Goal: Information Seeking & Learning: Learn about a topic

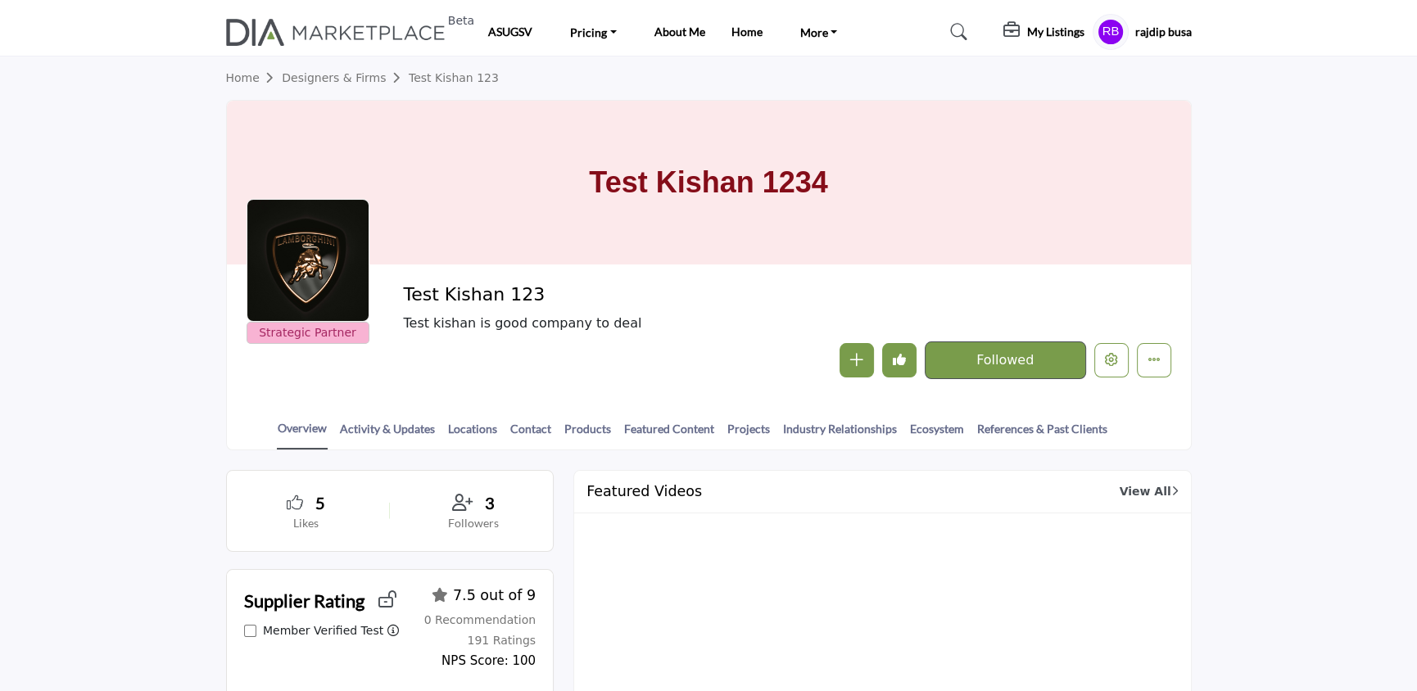
drag, startPoint x: 0, startPoint y: 0, endPoint x: 424, endPoint y: 29, distance: 425.2
click at [424, 29] on img at bounding box center [340, 32] width 228 height 27
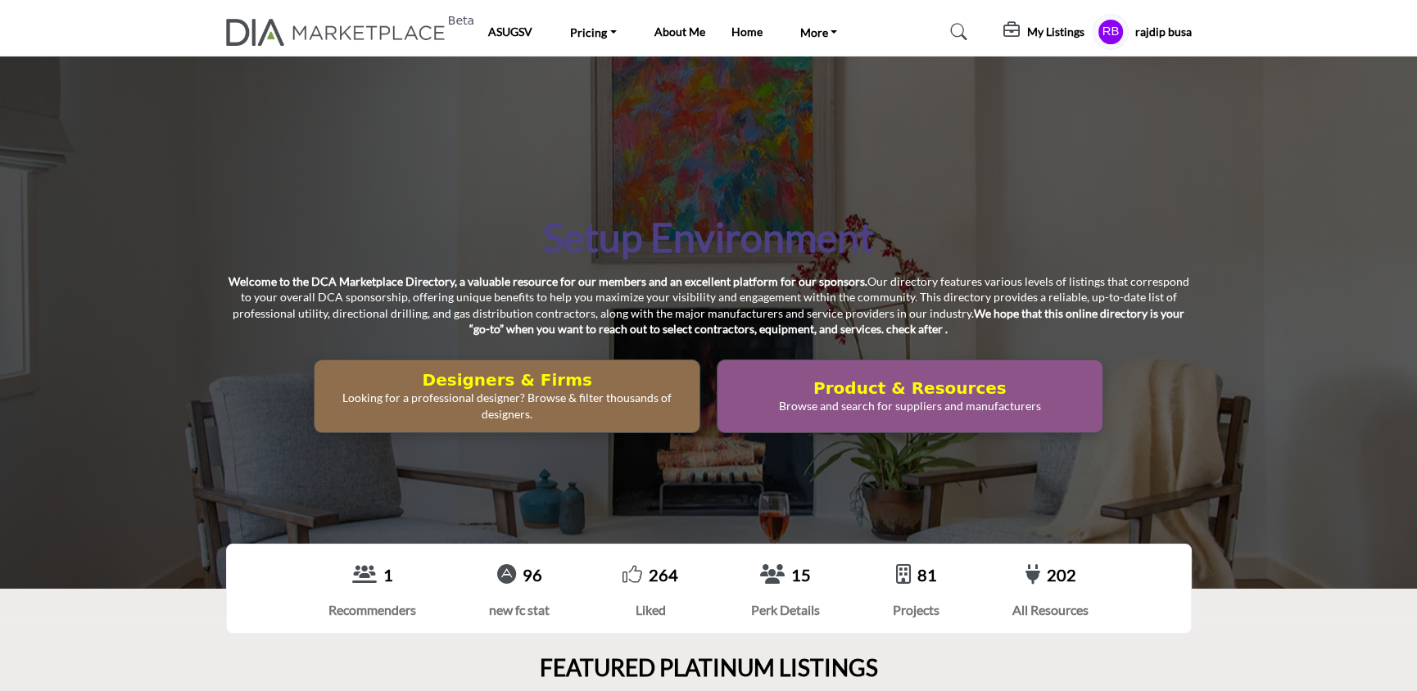
click at [1059, 34] on h5 "My Listings" at bounding box center [1055, 32] width 57 height 15
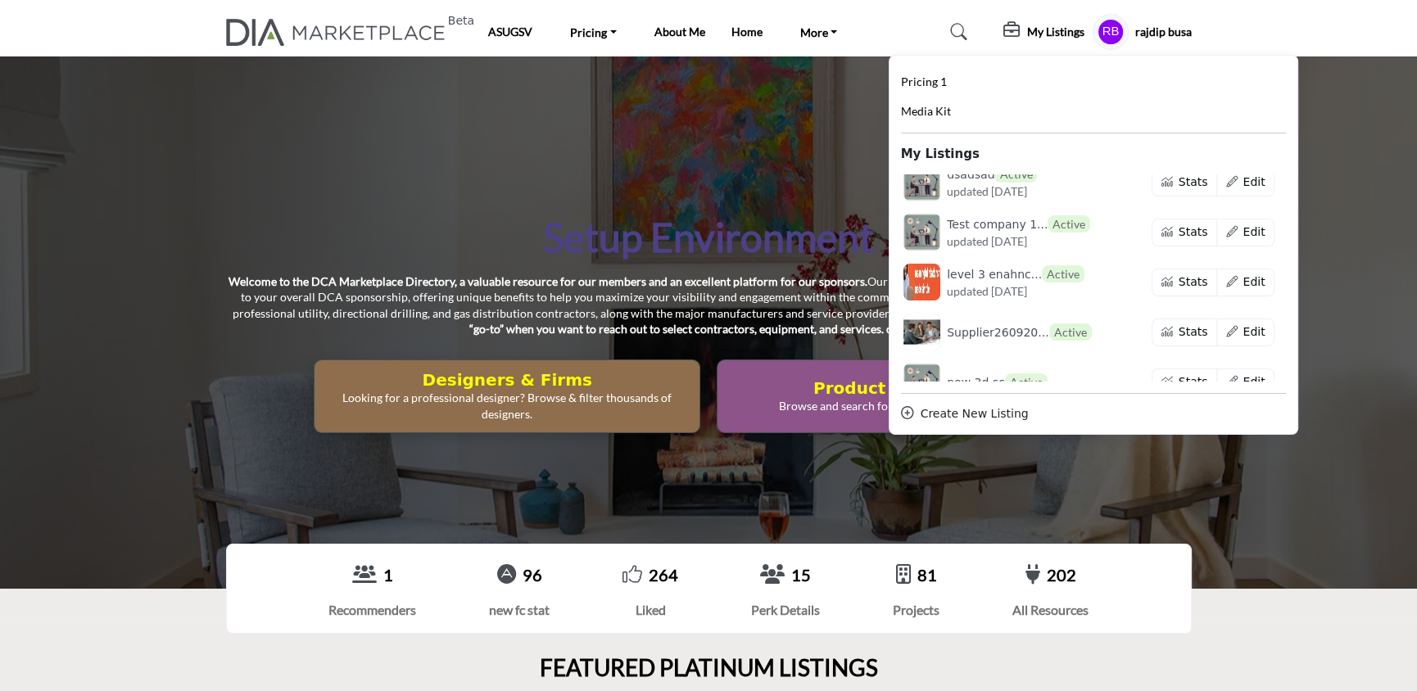
scroll to position [1377, 0]
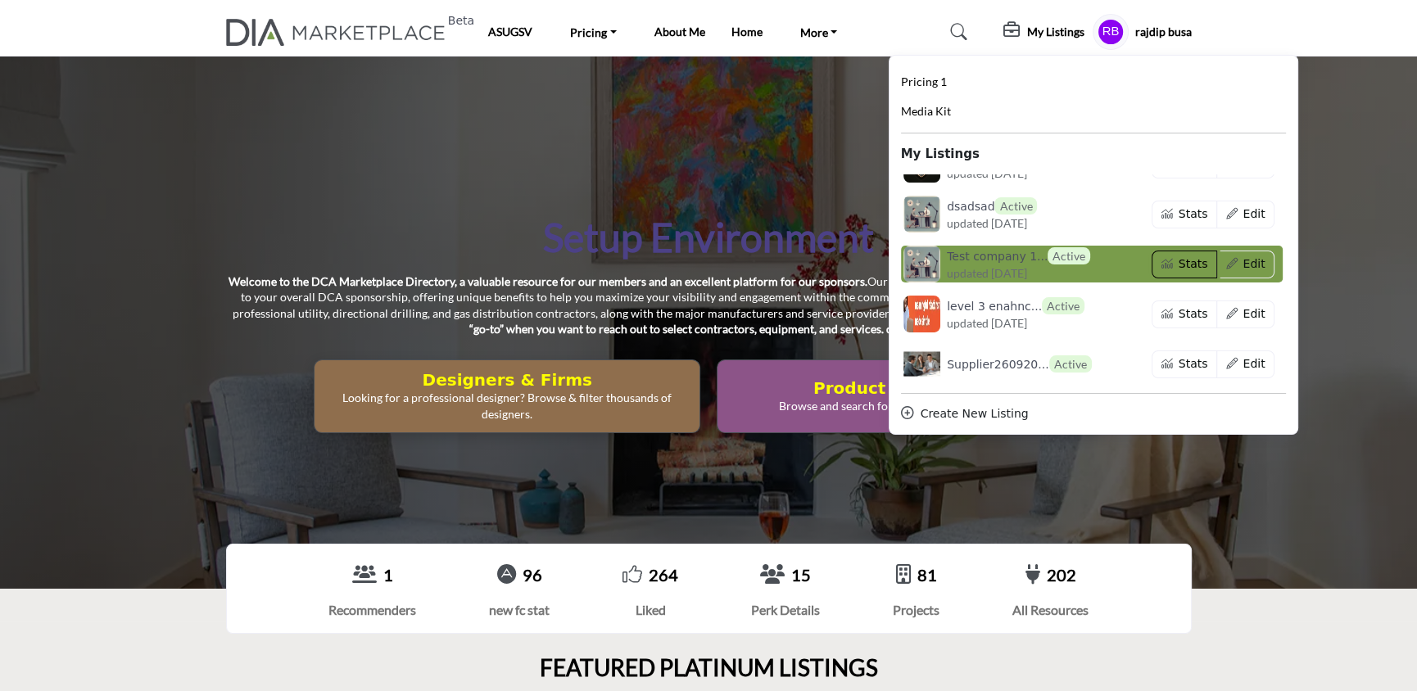
click at [1173, 259] on button "Stats" at bounding box center [1184, 265] width 66 height 28
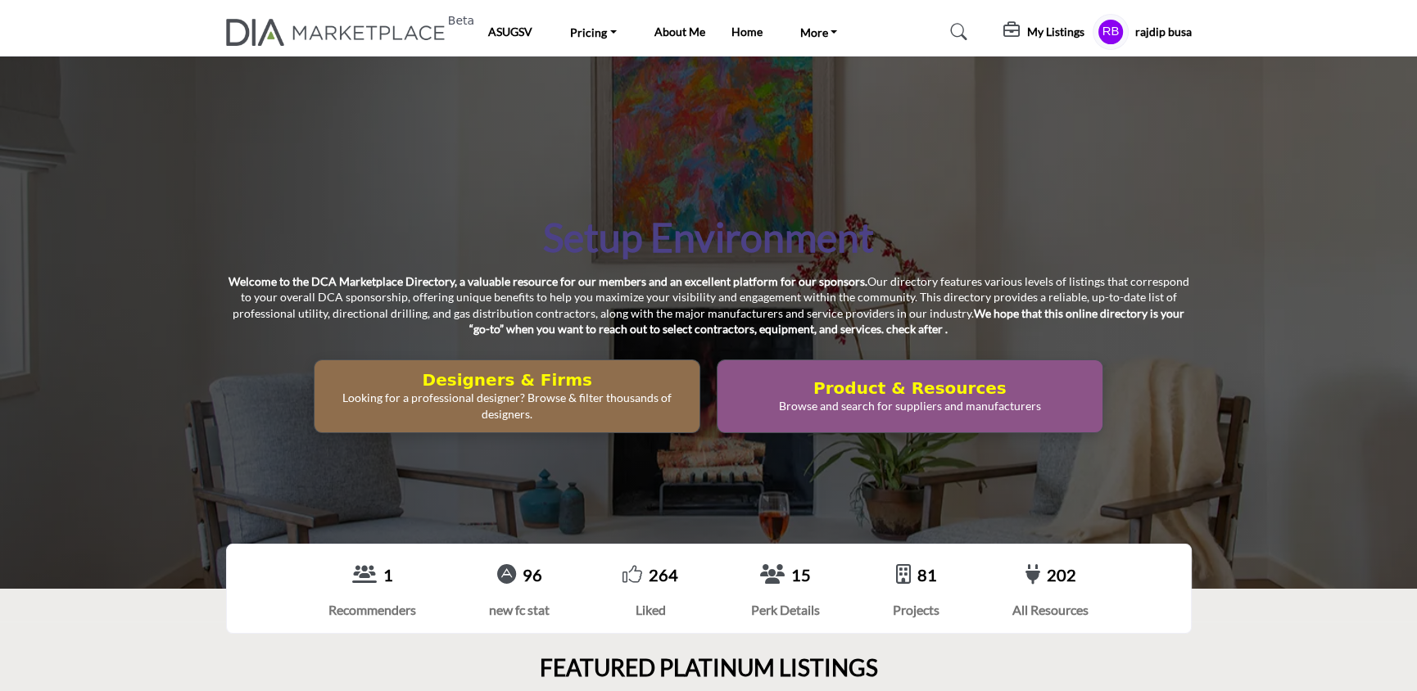
click at [1031, 29] on h5 "My Listings" at bounding box center [1055, 32] width 57 height 15
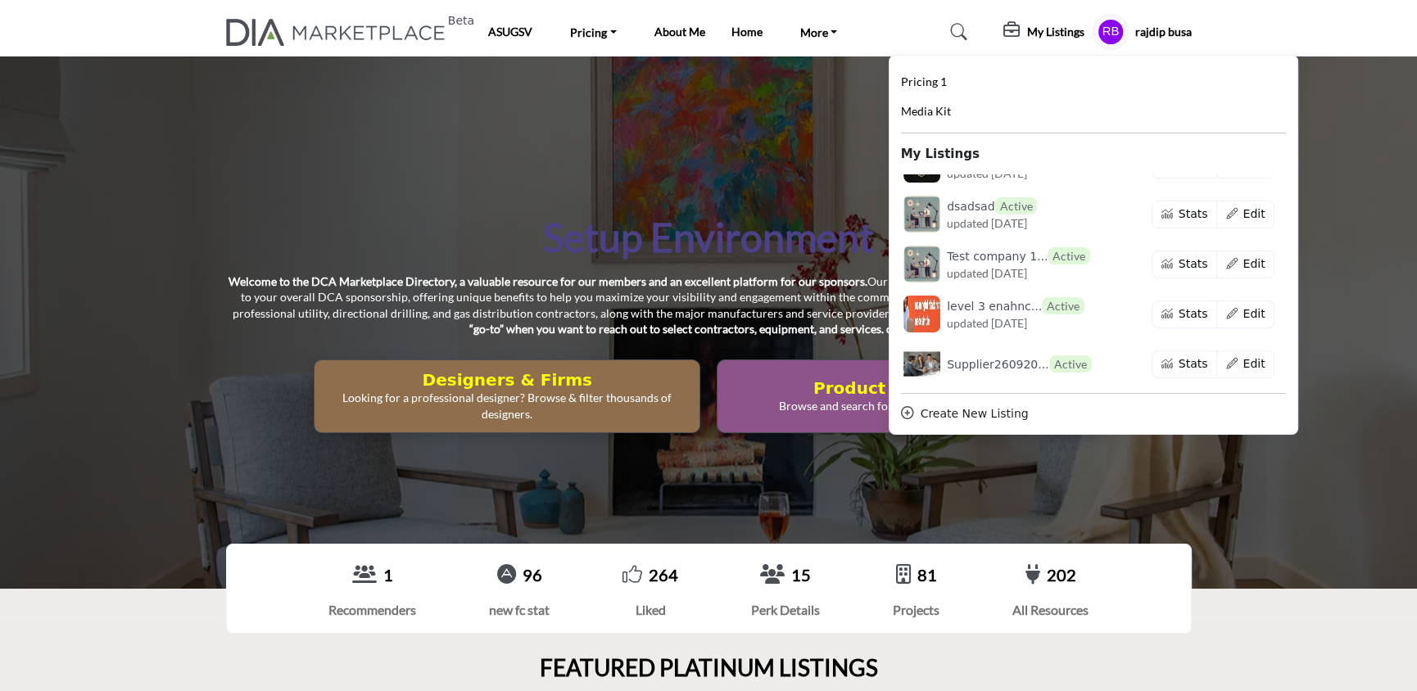
click at [667, 237] on h1 "Setup Environment" at bounding box center [708, 237] width 331 height 51
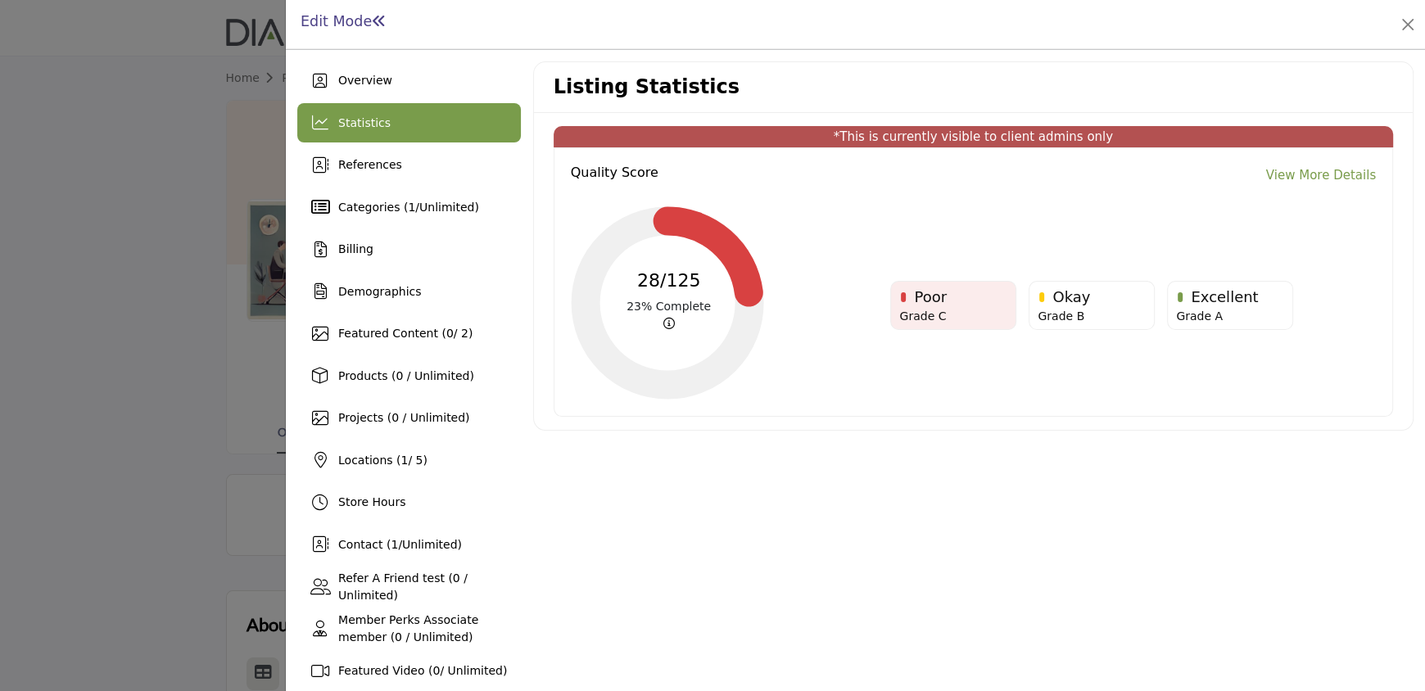
click at [379, 20] on span at bounding box center [379, 21] width 15 height 15
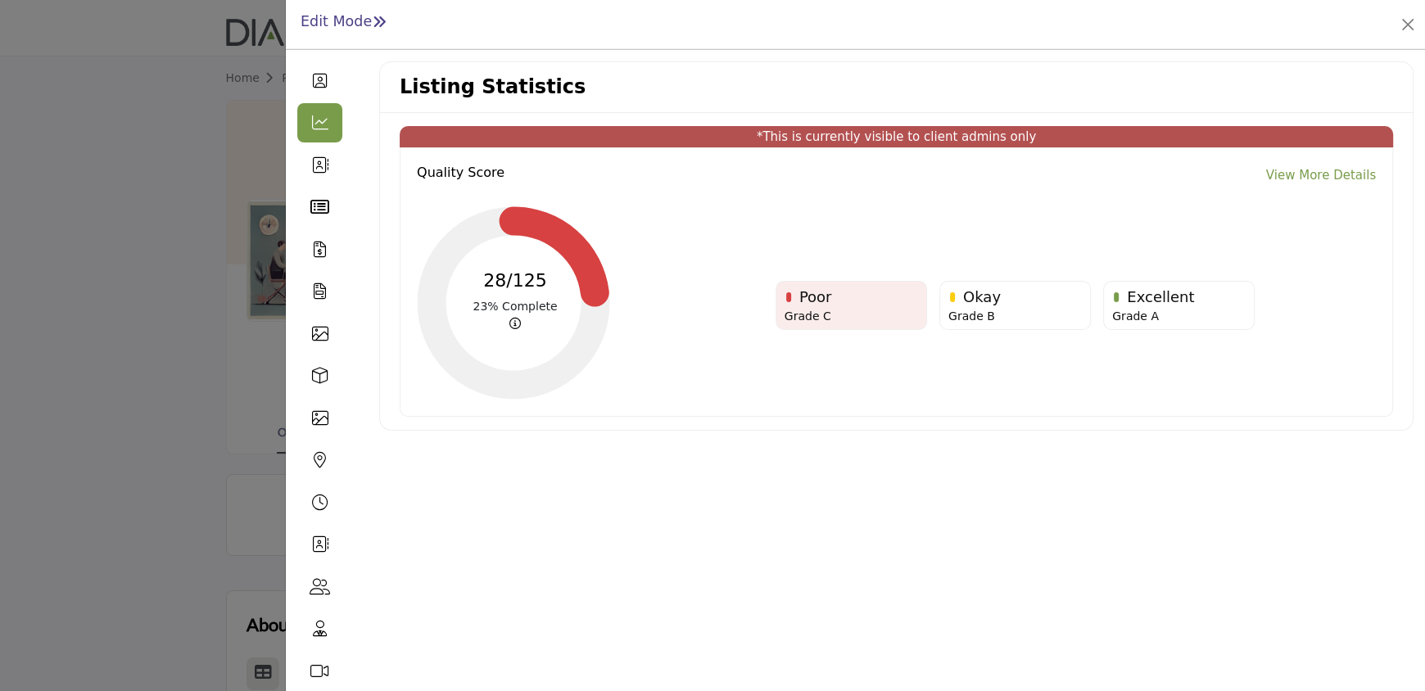
click at [380, 23] on span at bounding box center [379, 21] width 15 height 15
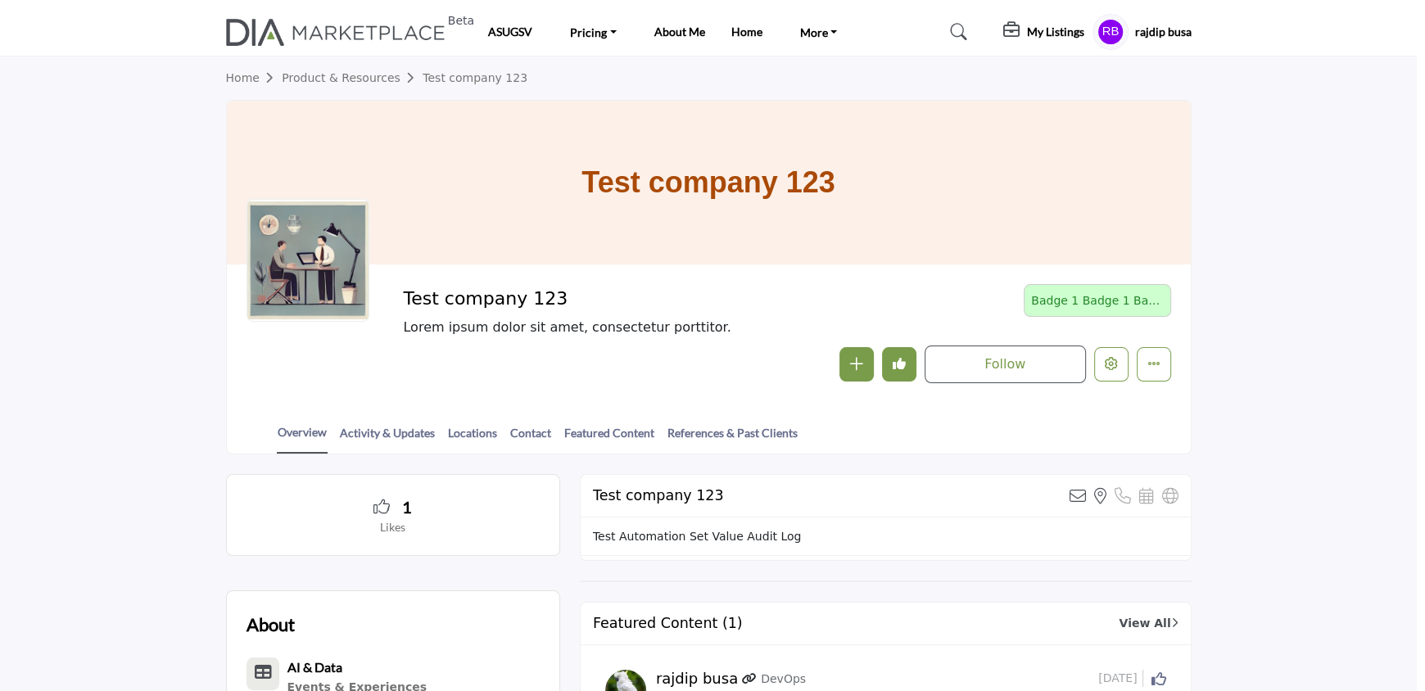
click at [179, 308] on div at bounding box center [712, 345] width 1425 height 691
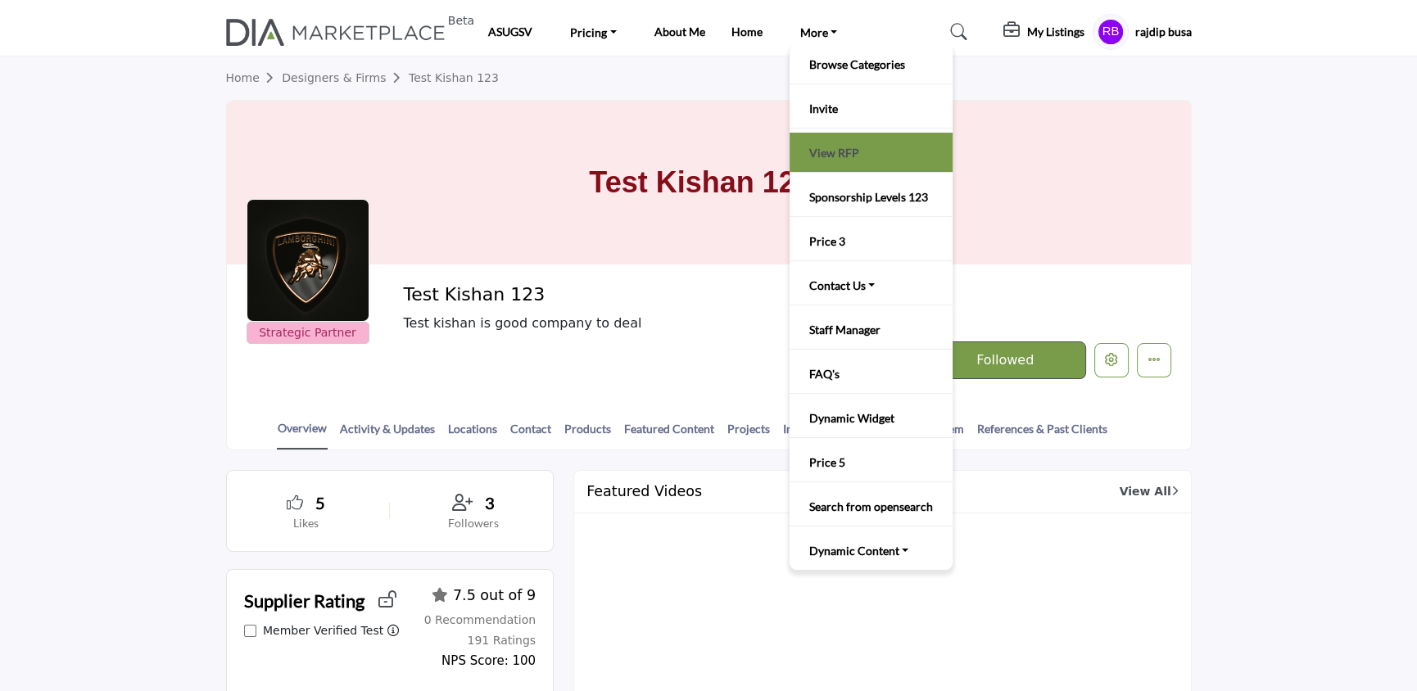
click at [829, 154] on link "View RFP" at bounding box center [871, 152] width 147 height 23
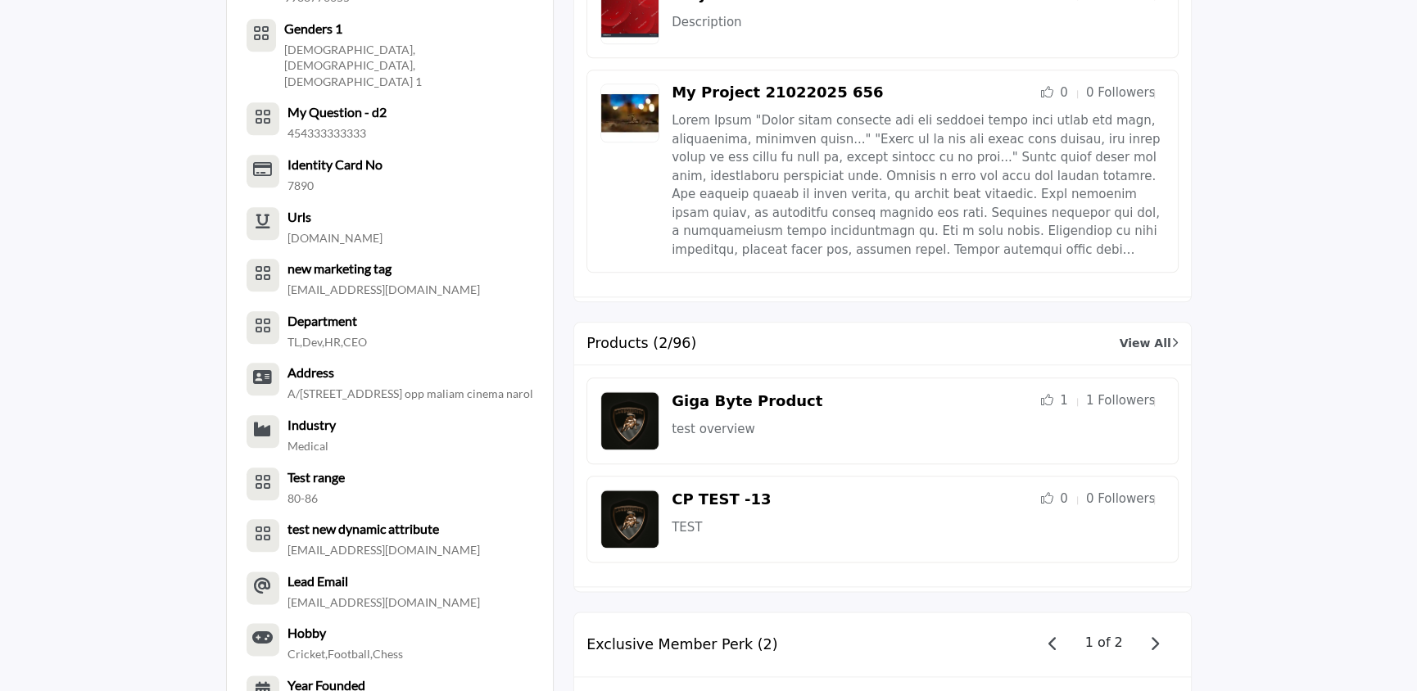
scroll to position [2402, 0]
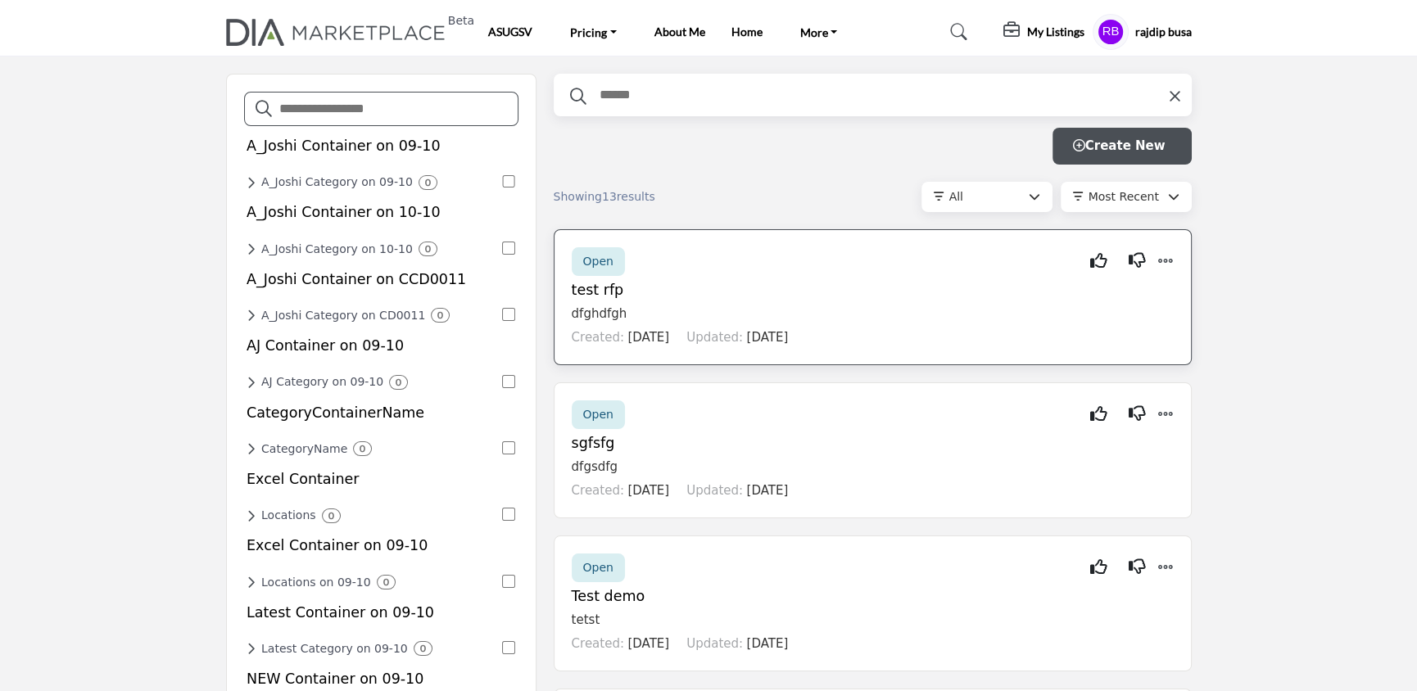
click at [948, 282] on h5 "test rfp" at bounding box center [873, 290] width 602 height 17
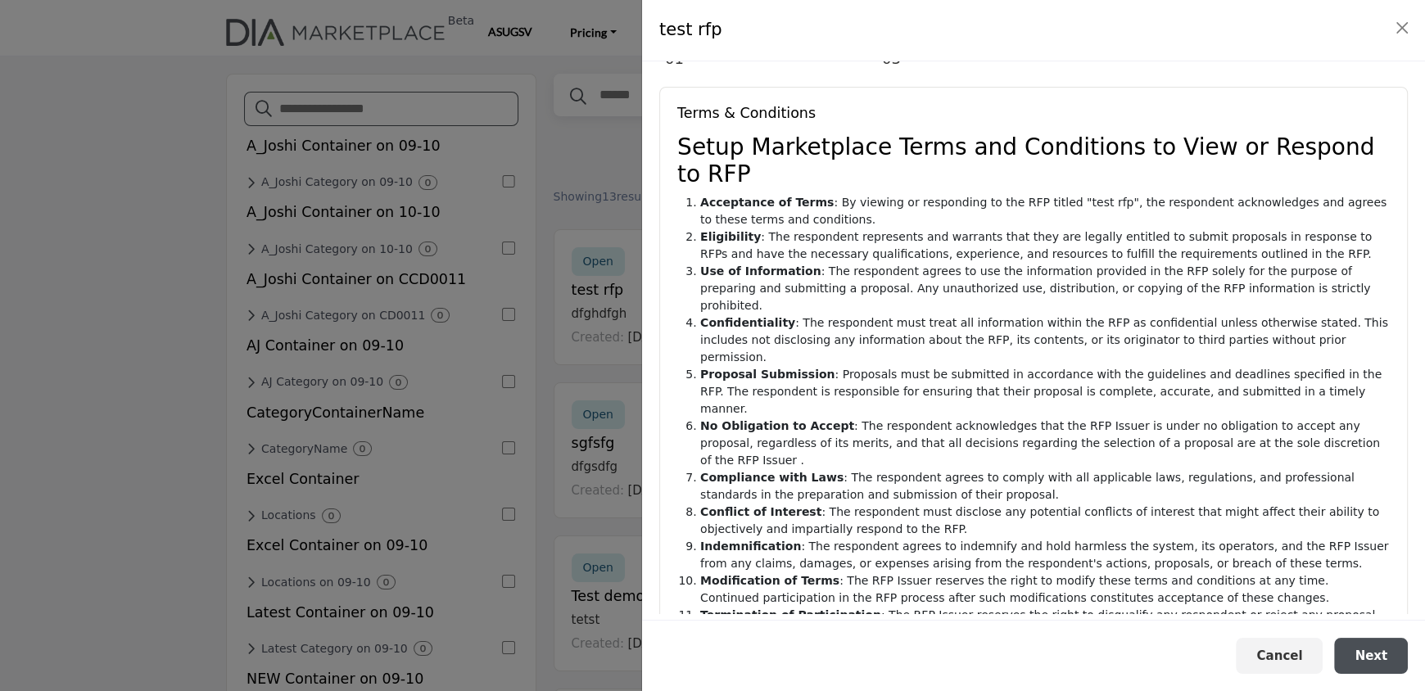
scroll to position [106, 0]
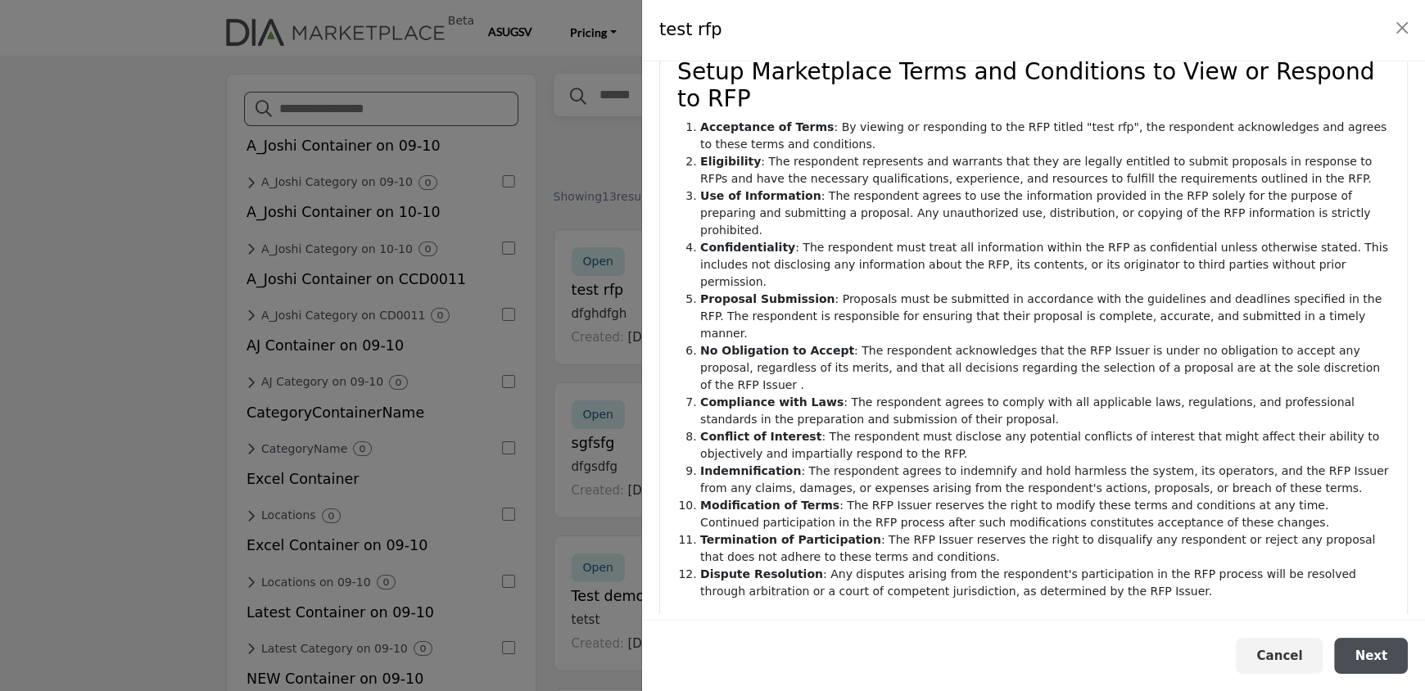
click at [637, 581] on div at bounding box center [712, 345] width 1425 height 691
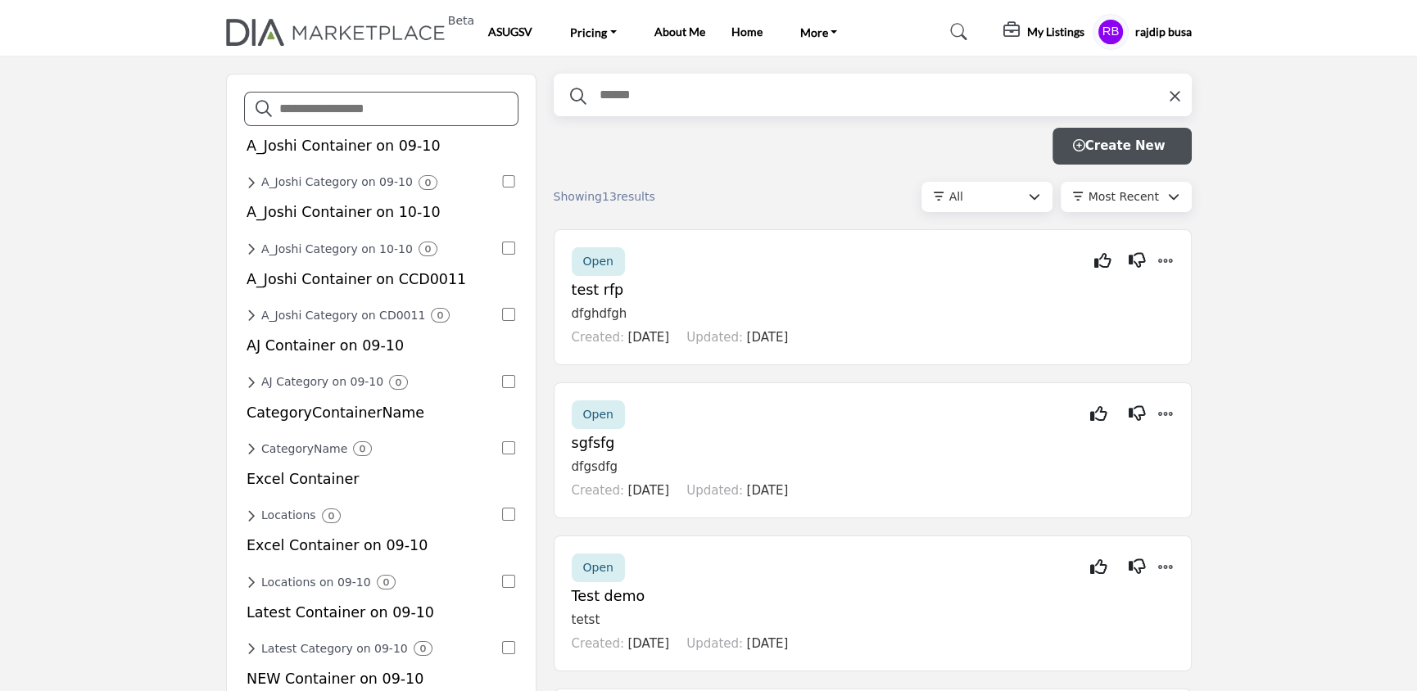
click at [825, 567] on div "Open Interested Not Interested Delete Edit Mark as closed" at bounding box center [873, 568] width 602 height 29
click at [991, 622] on p "tetst" at bounding box center [873, 620] width 602 height 19
click at [416, 487] on div at bounding box center [712, 345] width 1425 height 691
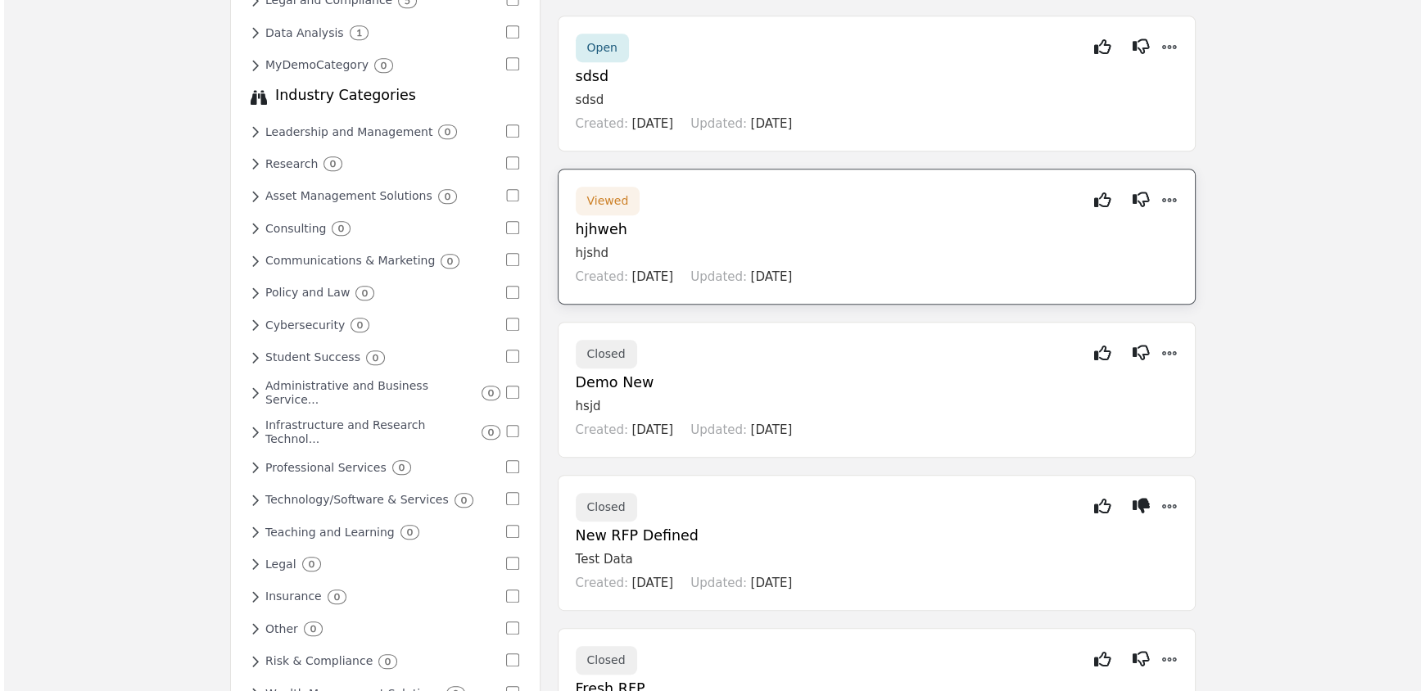
scroll to position [983, 0]
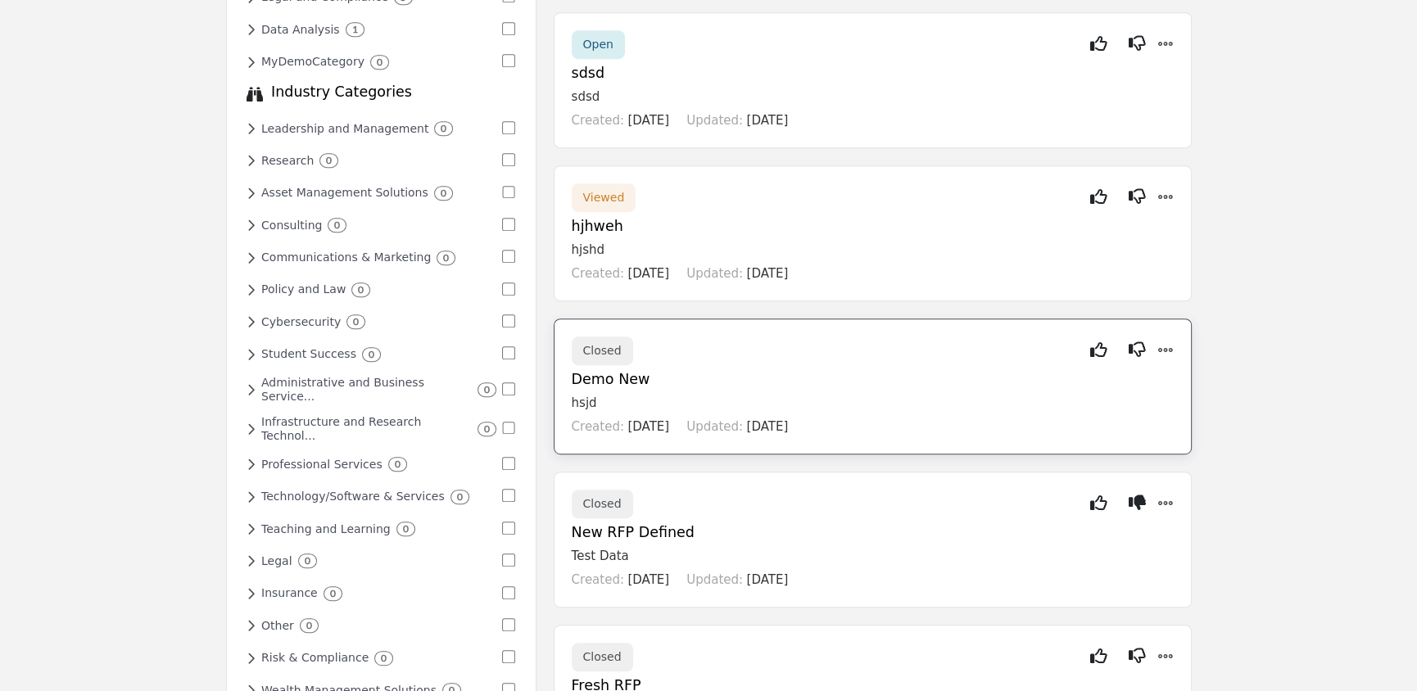
click at [900, 371] on h5 "Demo New" at bounding box center [873, 379] width 602 height 17
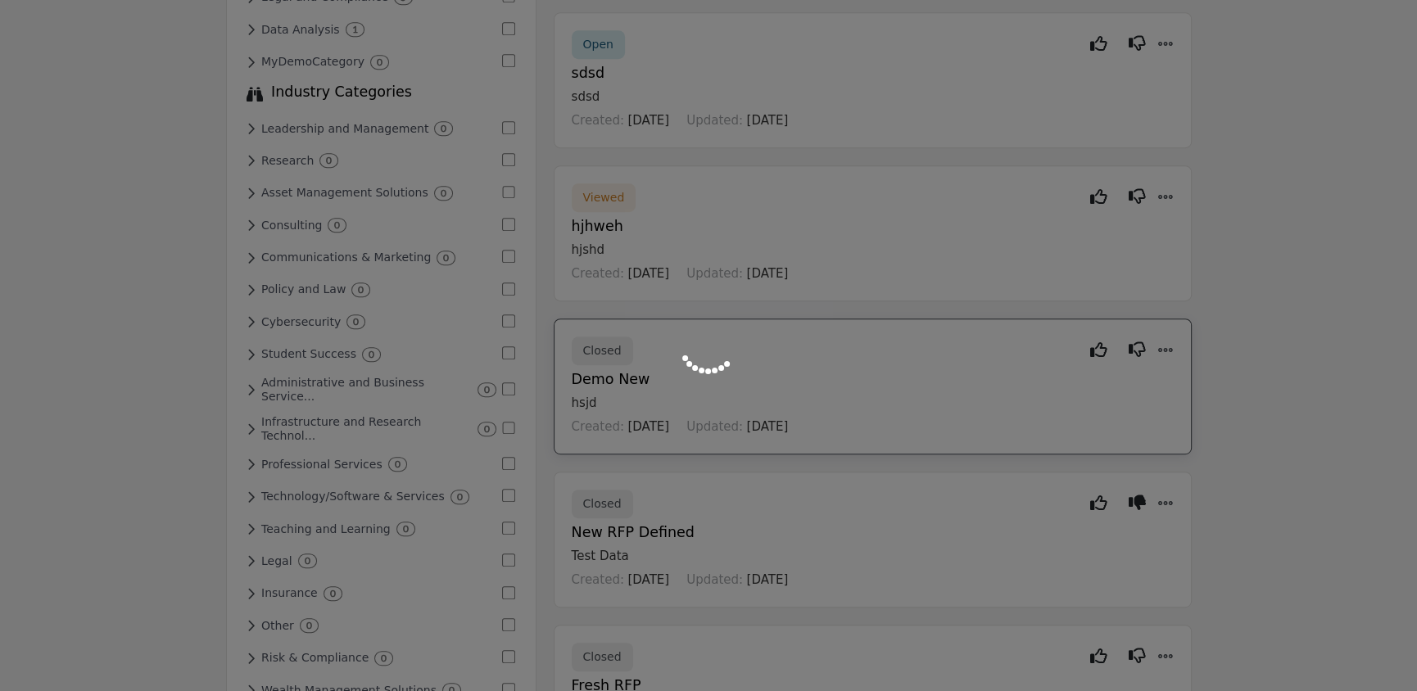
click at [900, 369] on div at bounding box center [708, 345] width 1417 height 691
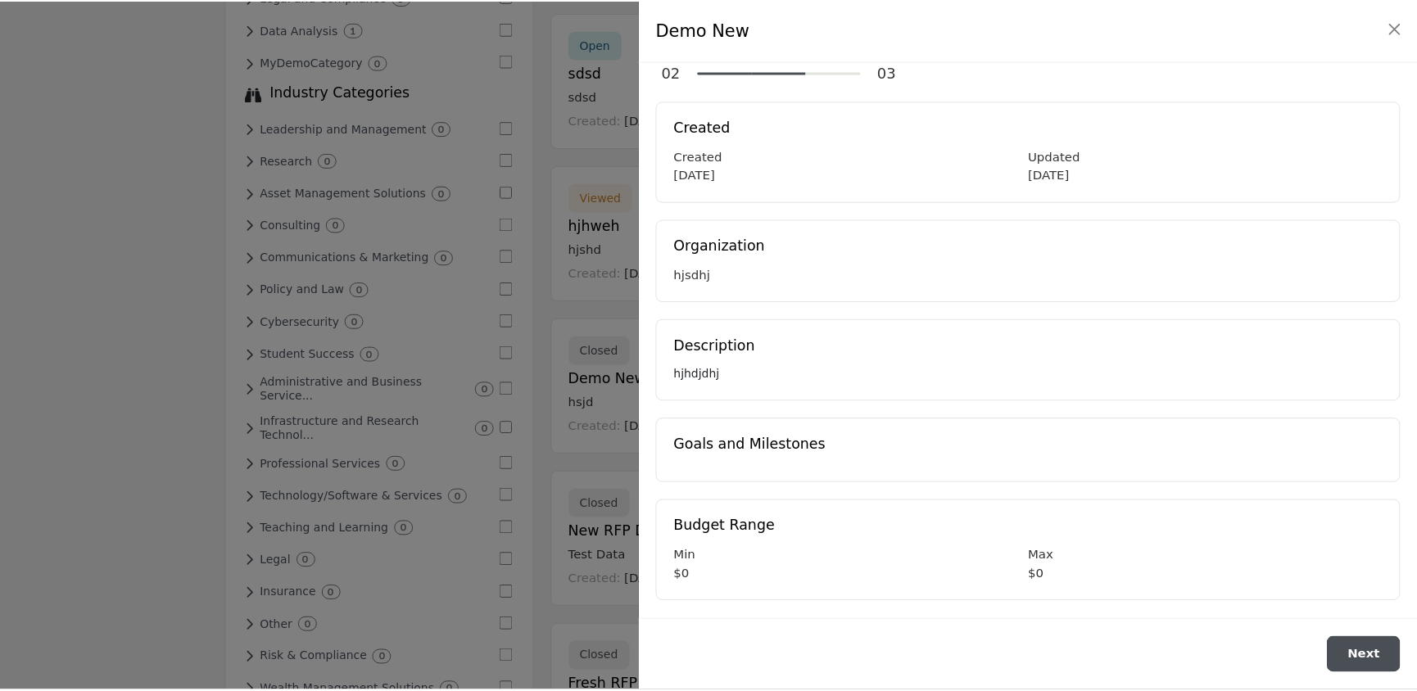
scroll to position [21, 0]
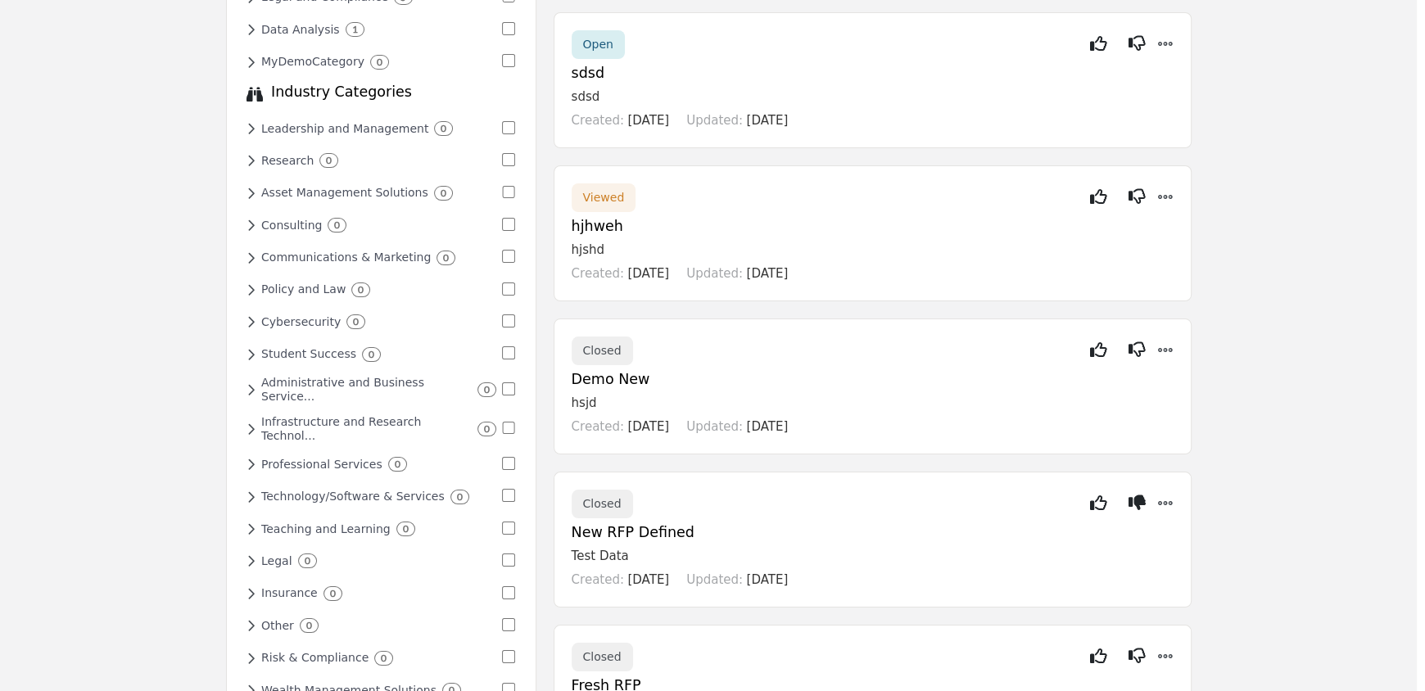
click at [561, 486] on div at bounding box center [712, 345] width 1425 height 691
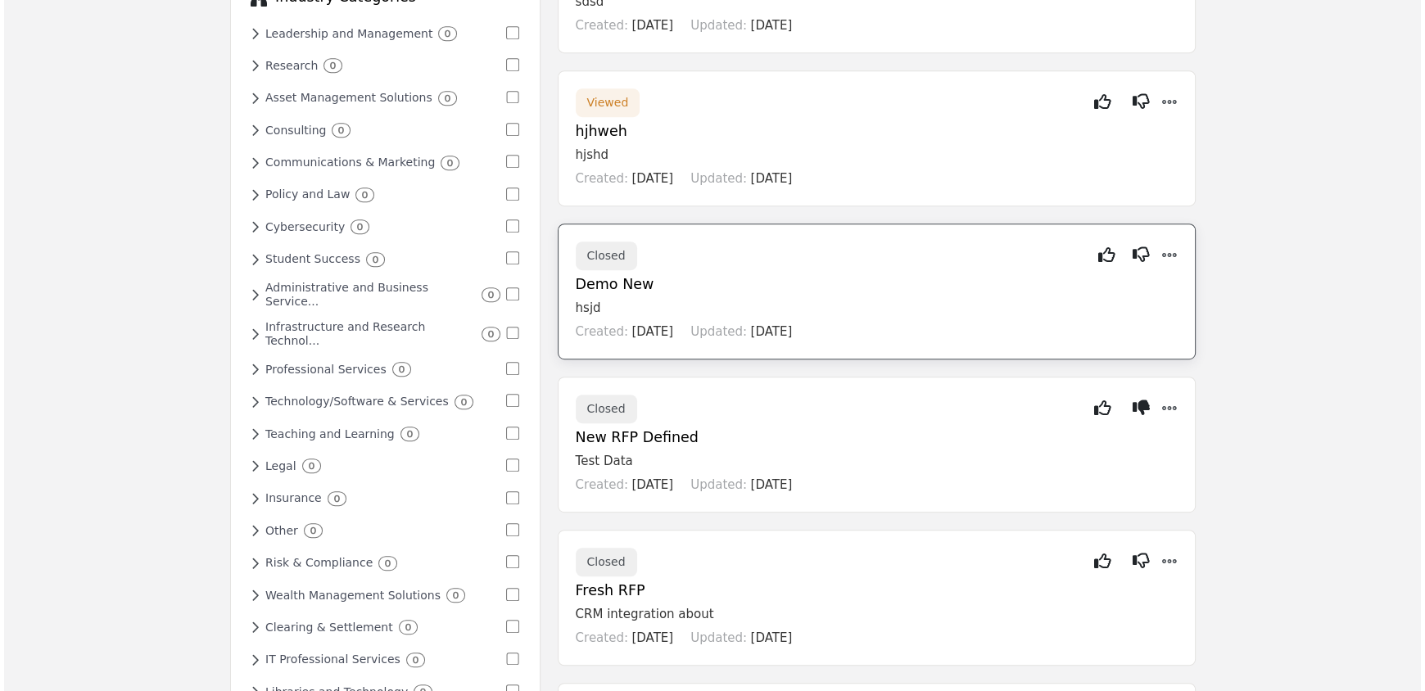
scroll to position [983, 0]
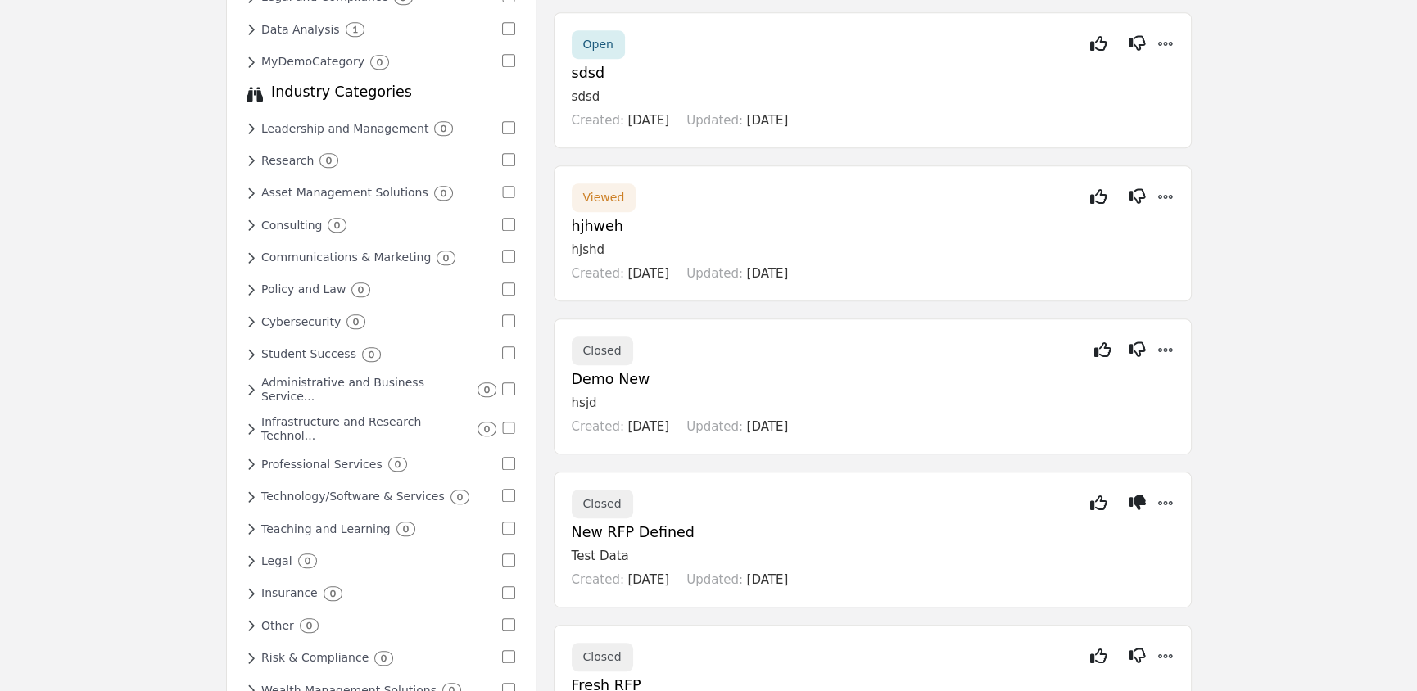
click at [907, 222] on h5 "hjhweh" at bounding box center [873, 226] width 602 height 17
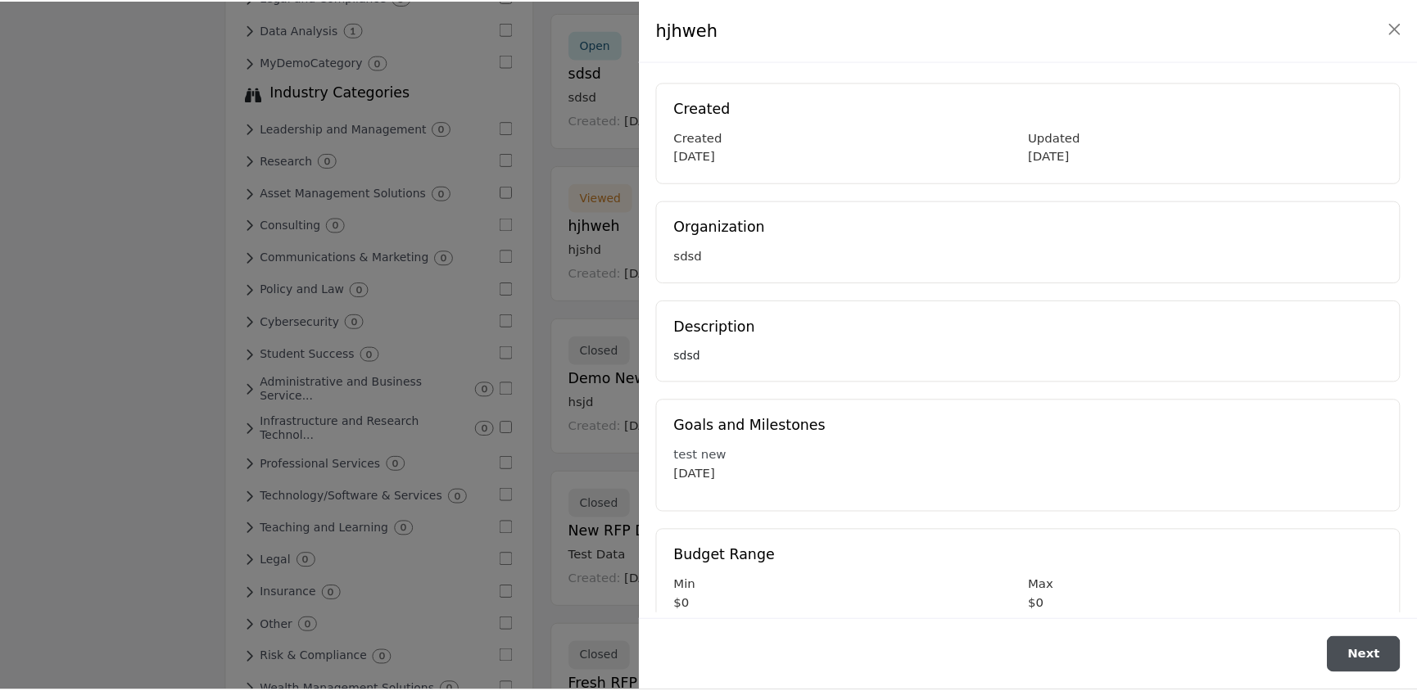
scroll to position [0, 0]
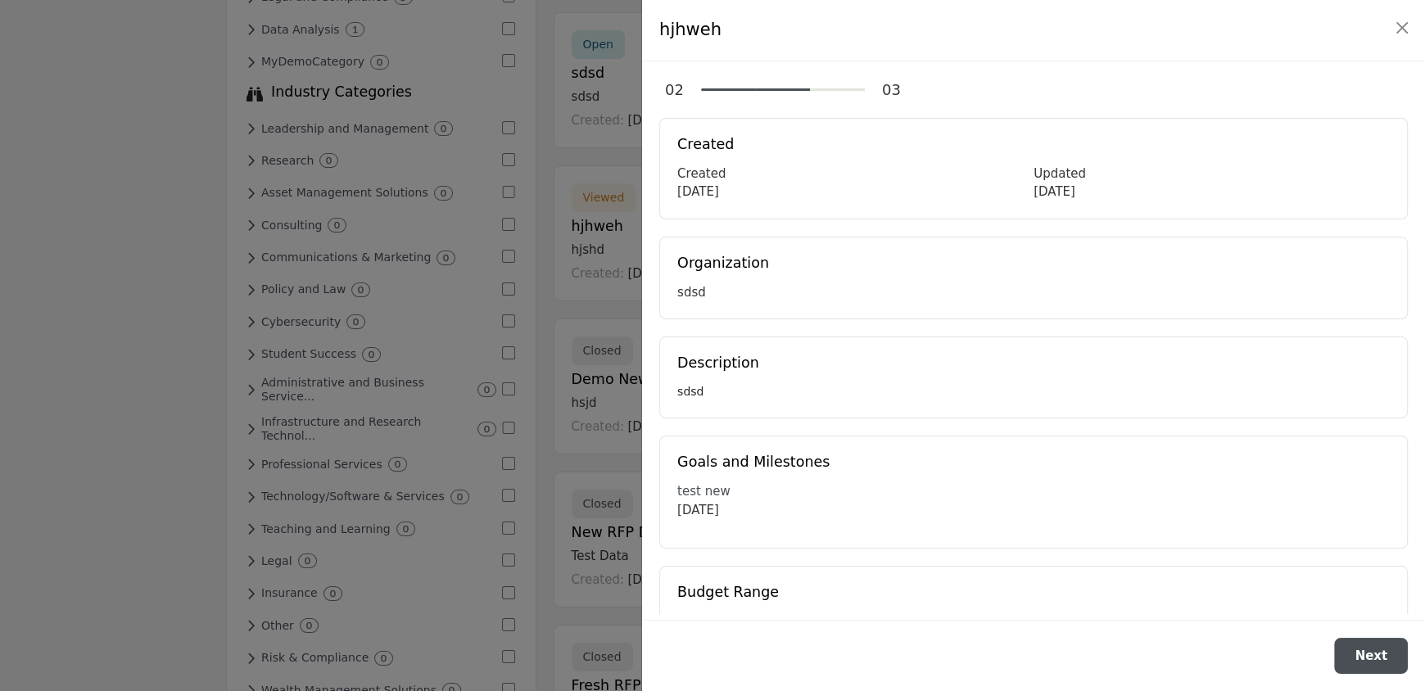
click at [405, 476] on div at bounding box center [712, 345] width 1425 height 691
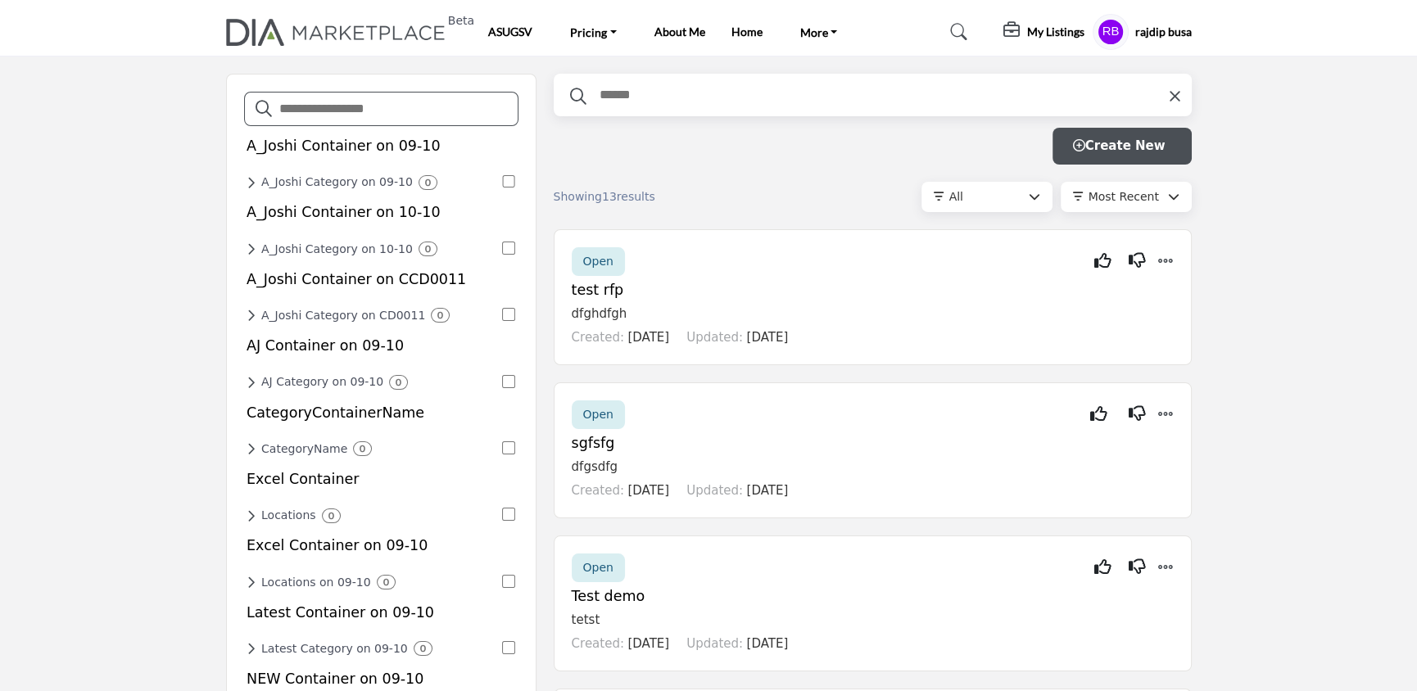
click at [362, 46] on div "Beta ASUGSV Pricing Boo Menu 1 Price 2 About Me" at bounding box center [708, 32] width 983 height 36
click at [362, 26] on img at bounding box center [340, 32] width 228 height 27
click at [735, 85] on input "text" at bounding box center [880, 94] width 565 height 21
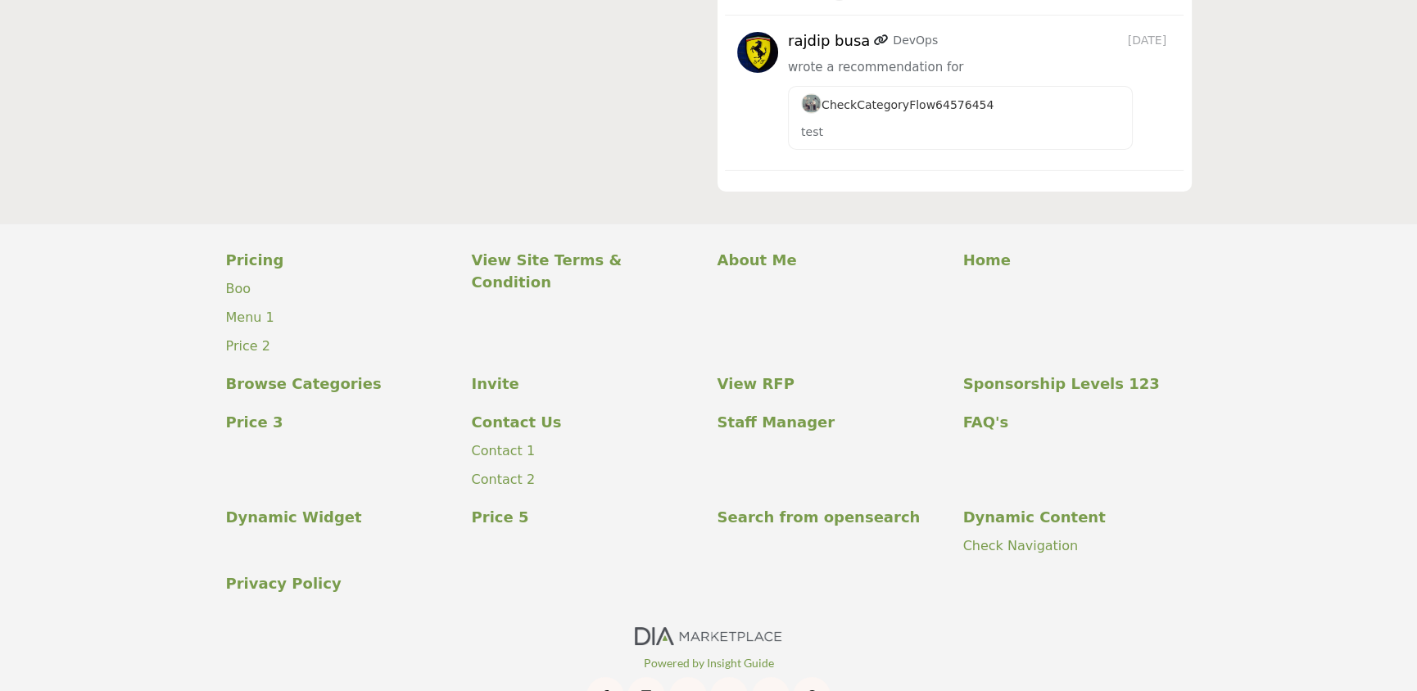
scroll to position [6906, 0]
drag, startPoint x: 447, startPoint y: 195, endPoint x: 636, endPoint y: 274, distance: 204.4
click at [636, 274] on div "Pricing [GEOGRAPHIC_DATA] Menu 1 About Me Home Invite" at bounding box center [708, 423] width 1417 height 399
click at [636, 274] on div "View Site Terms & Condition" at bounding box center [586, 310] width 246 height 124
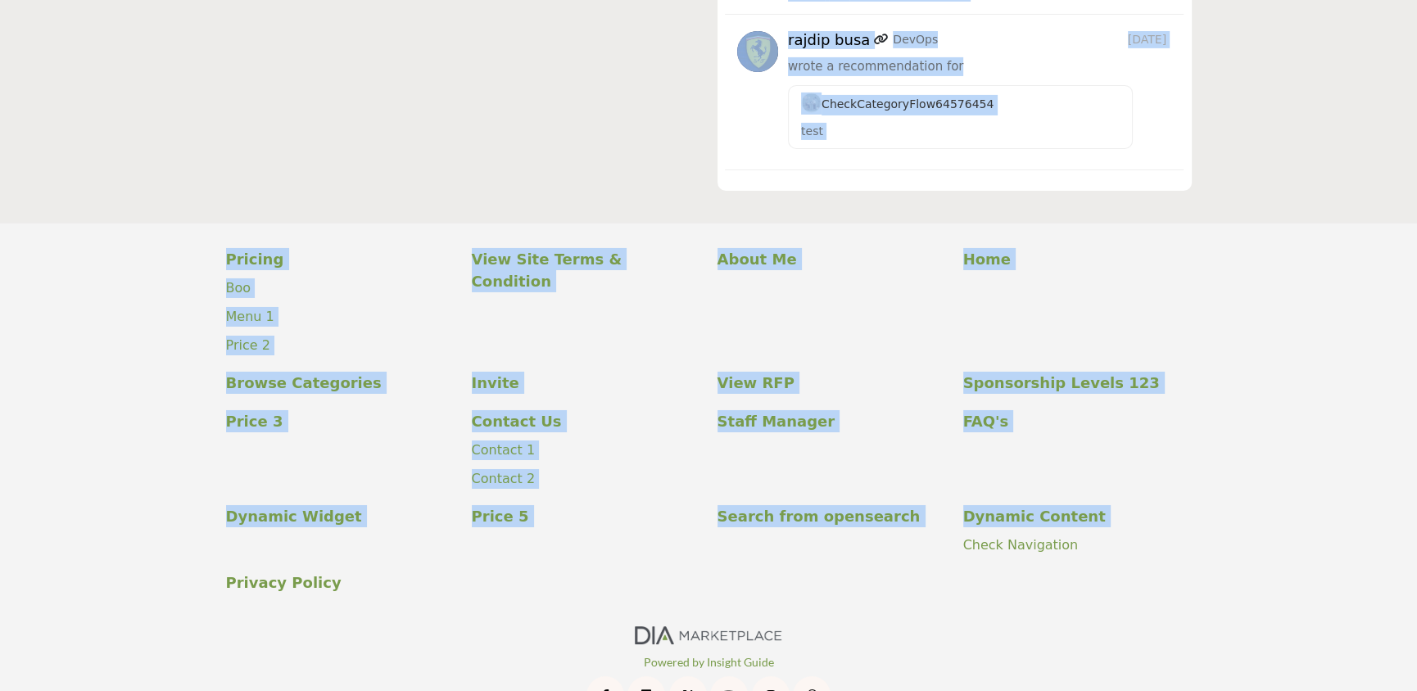
drag, startPoint x: 957, startPoint y: 534, endPoint x: 525, endPoint y: 74, distance: 631.5
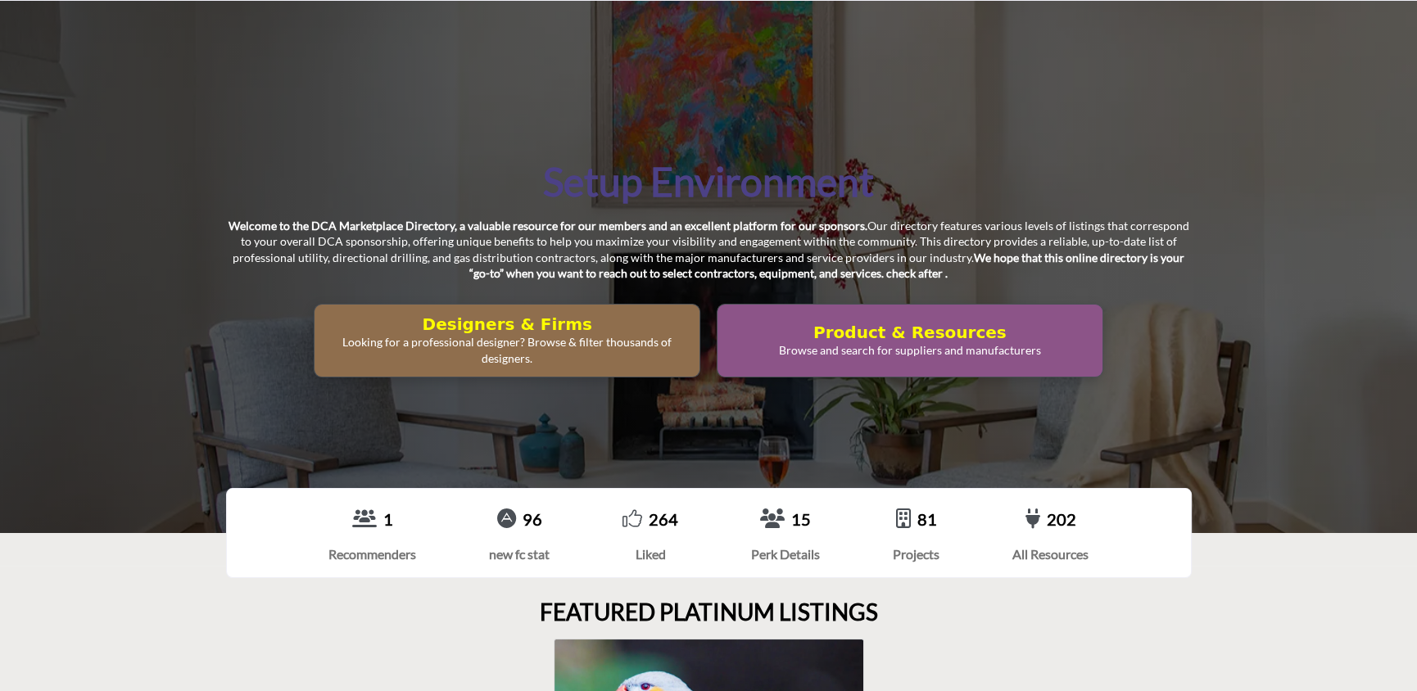
scroll to position [0, 0]
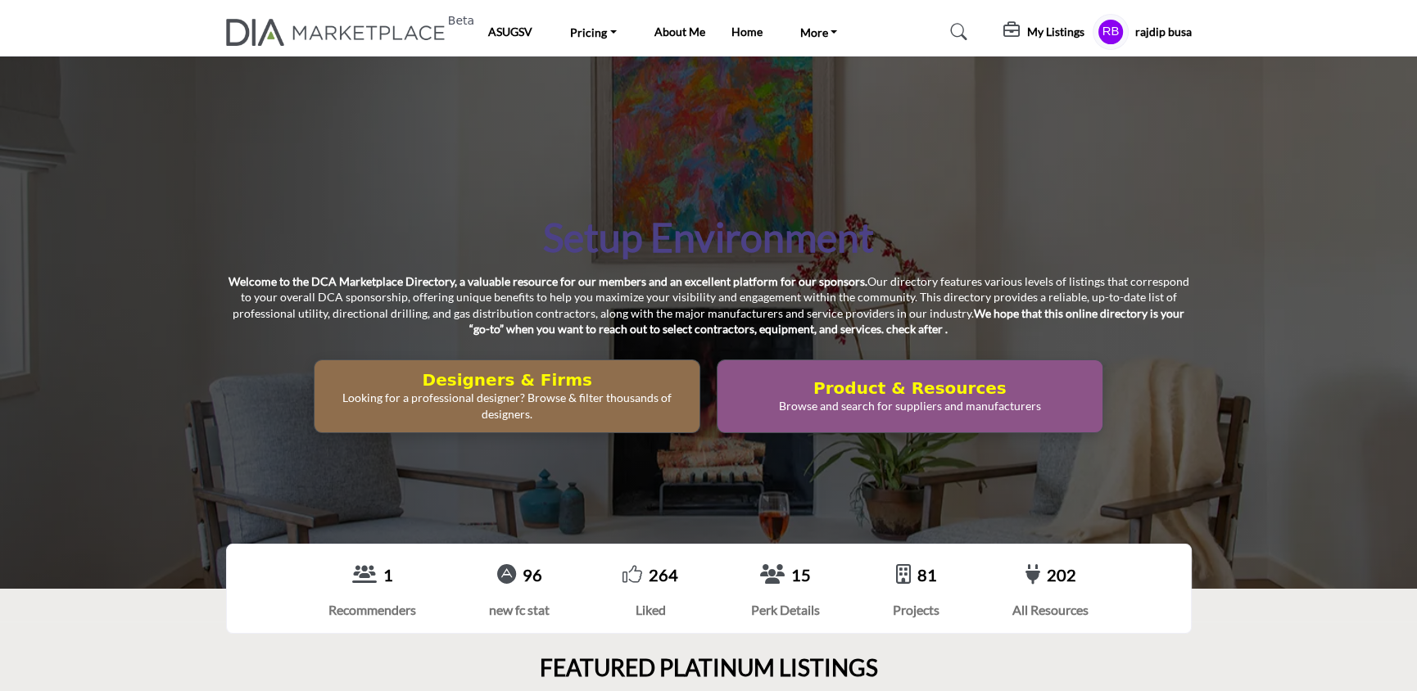
click at [957, 32] on icon at bounding box center [959, 32] width 16 height 16
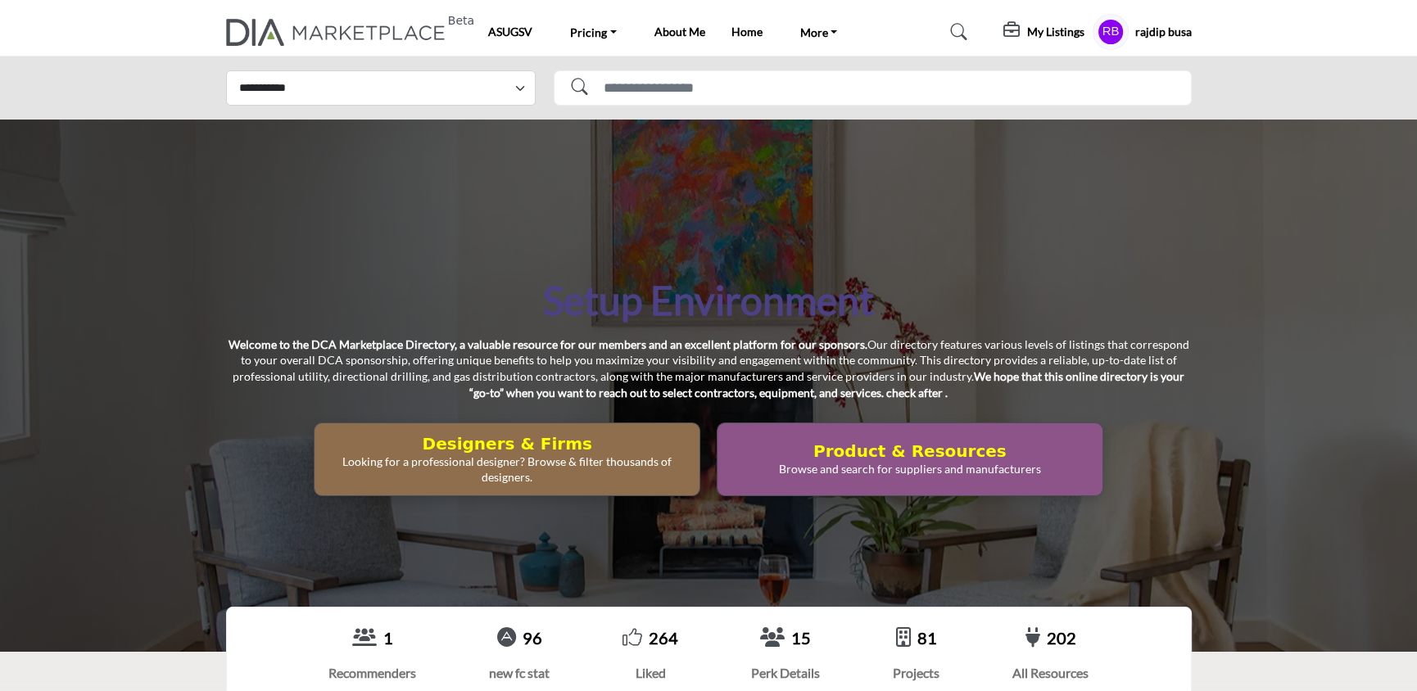
click at [952, 25] on icon at bounding box center [959, 32] width 16 height 16
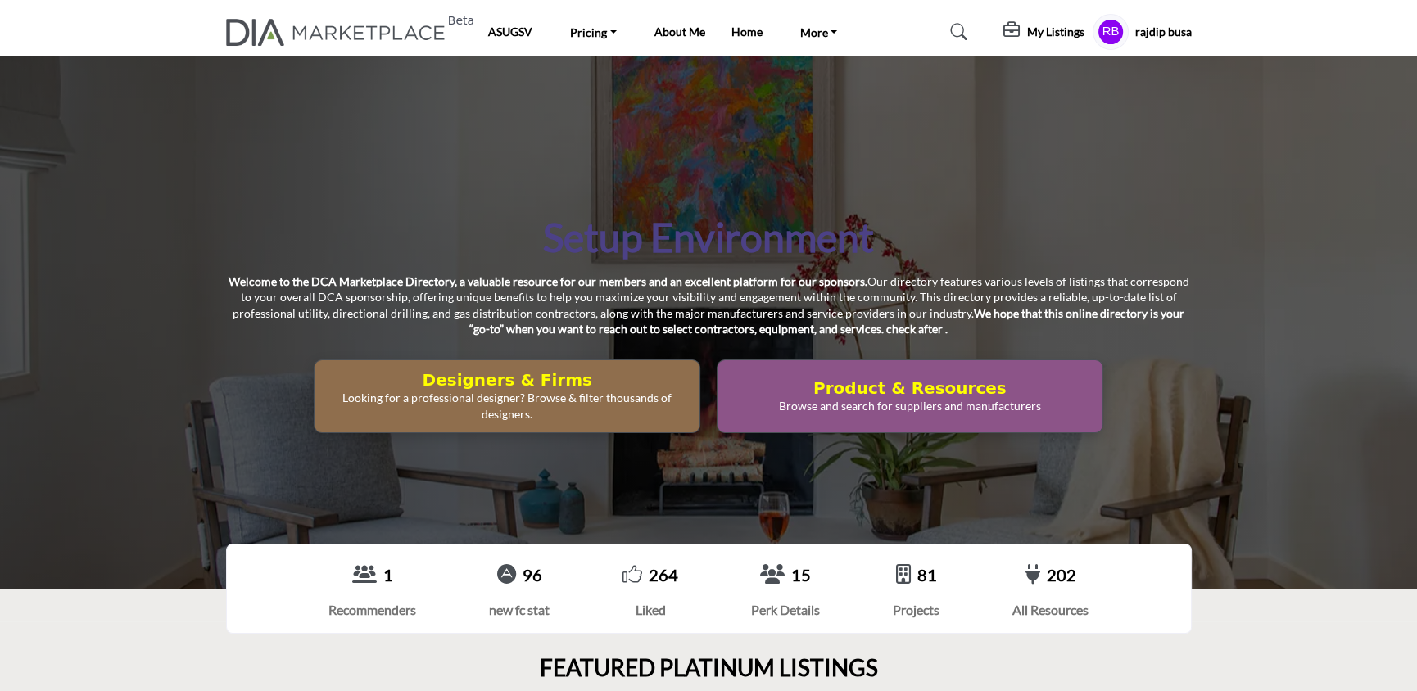
click at [1100, 20] on profile-featured-5b1cbef3-cb77-4ba5-92de-570dc196ff6b "Show hide supplier dropdown" at bounding box center [1110, 32] width 36 height 36
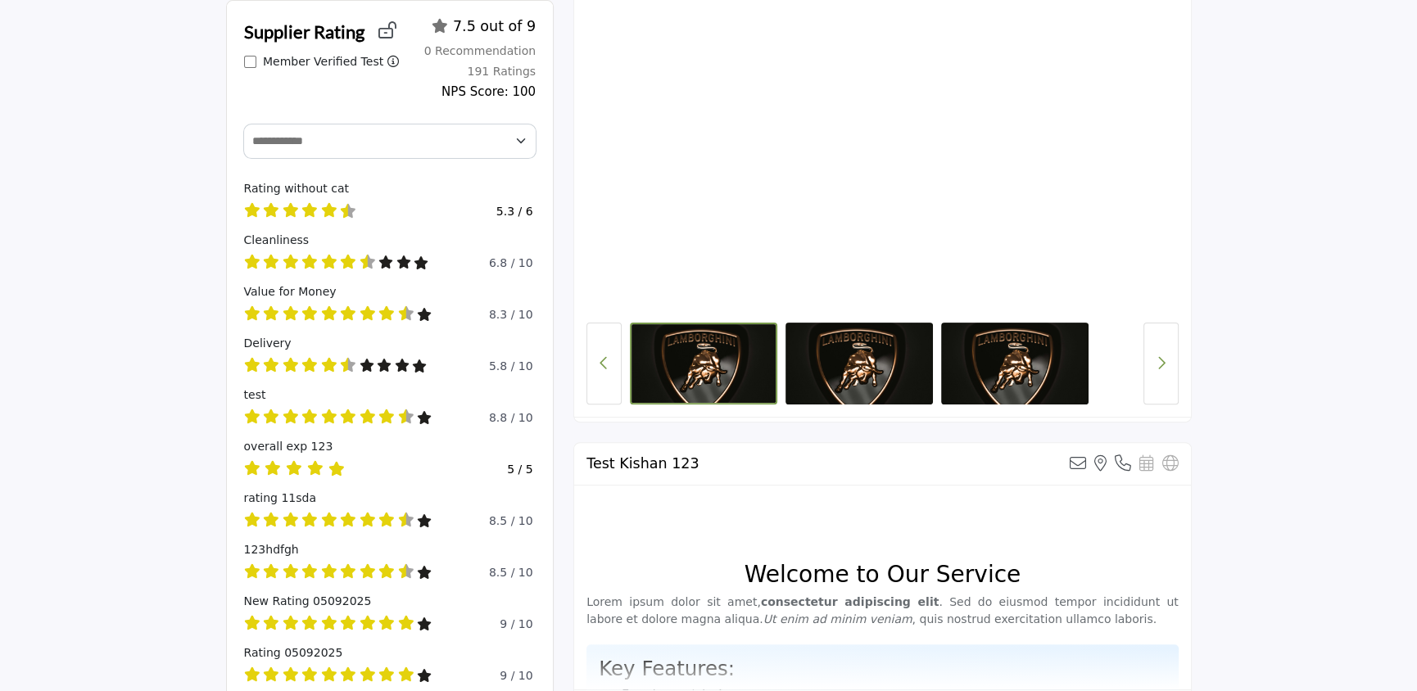
scroll to position [573, 0]
